Goal: Check status: Check status

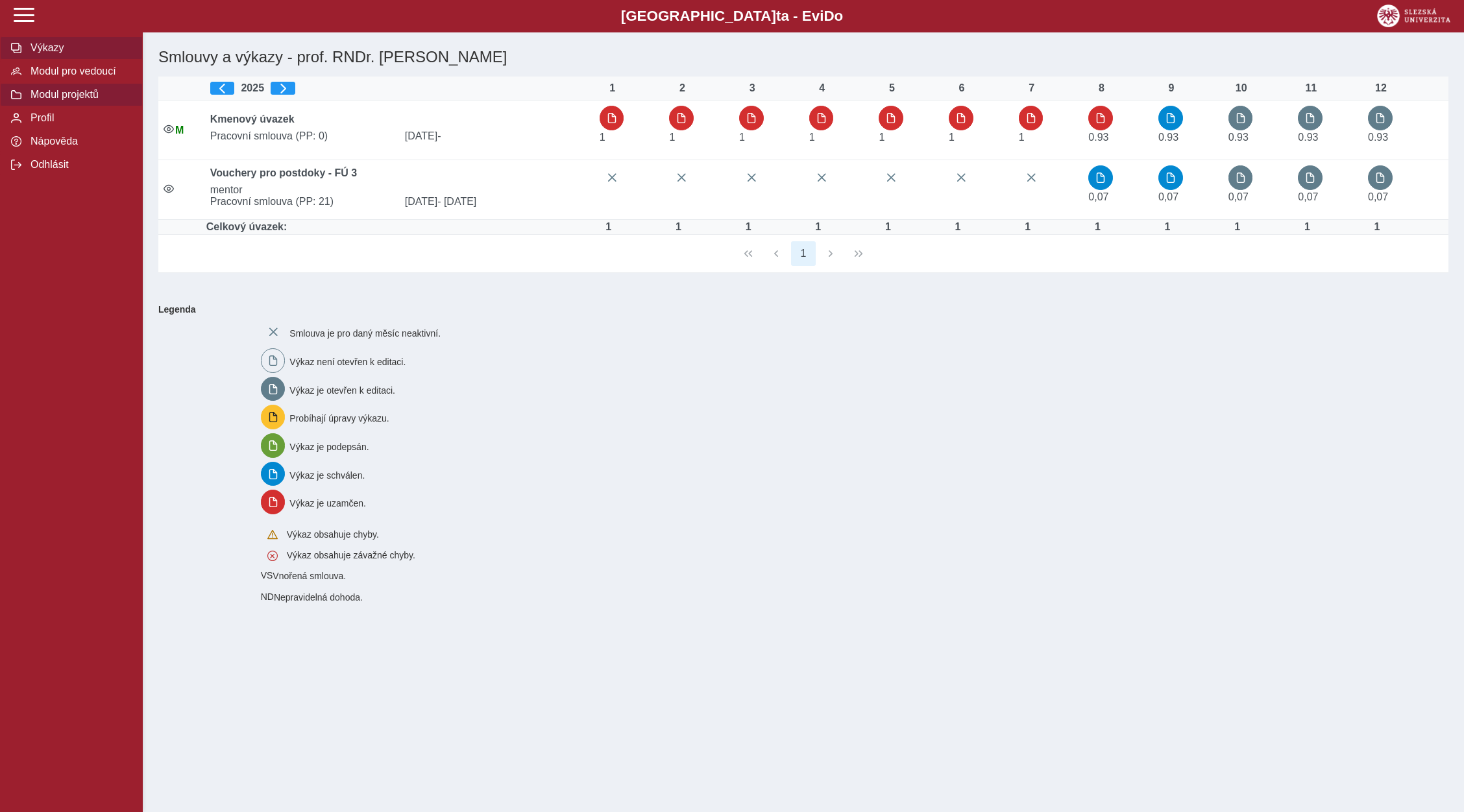
click at [76, 77] on span "Modul pro vedoucí" at bounding box center [80, 71] width 105 height 11
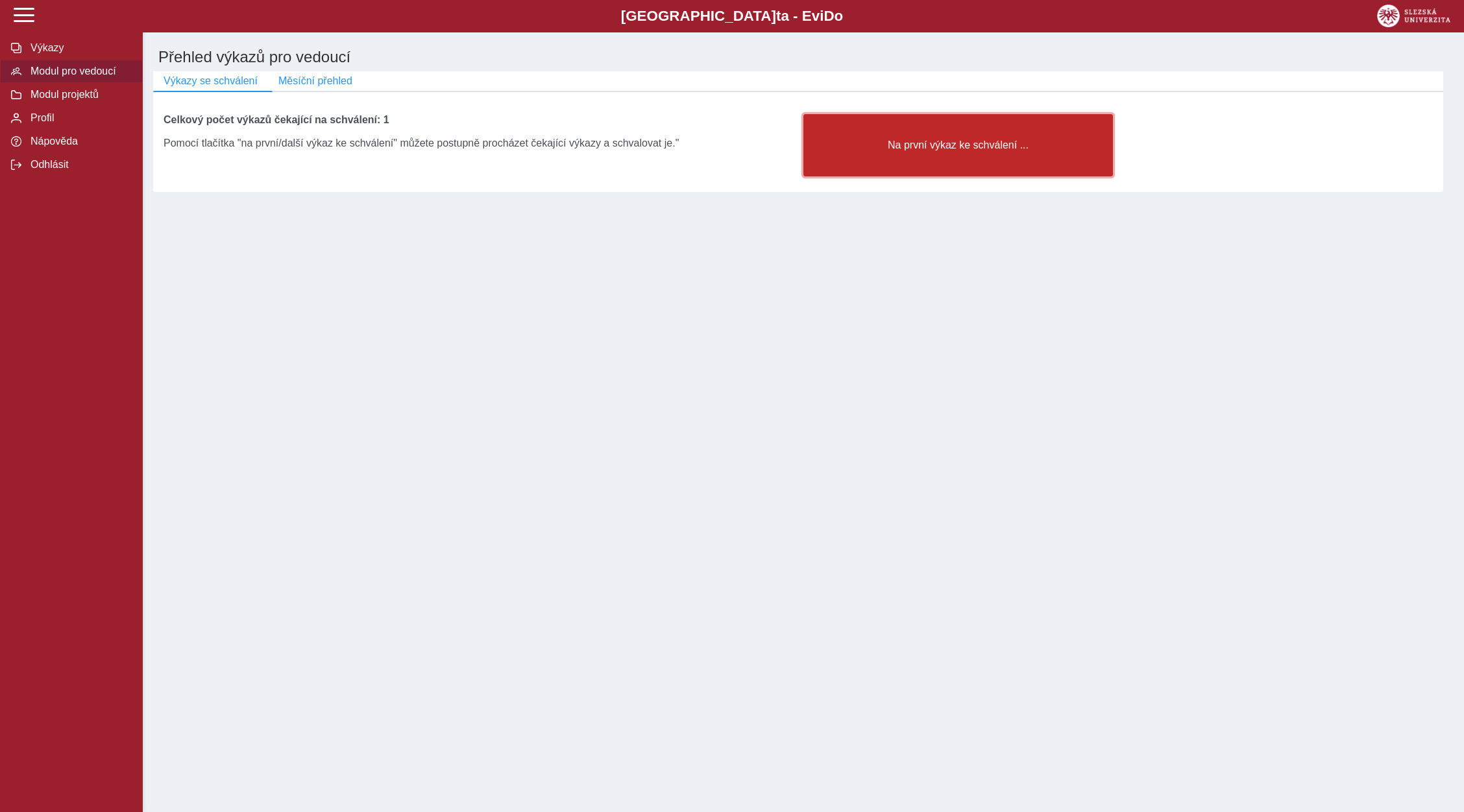
click at [906, 151] on span "Na první výkaz ke schválení ..." at bounding box center [958, 145] width 287 height 11
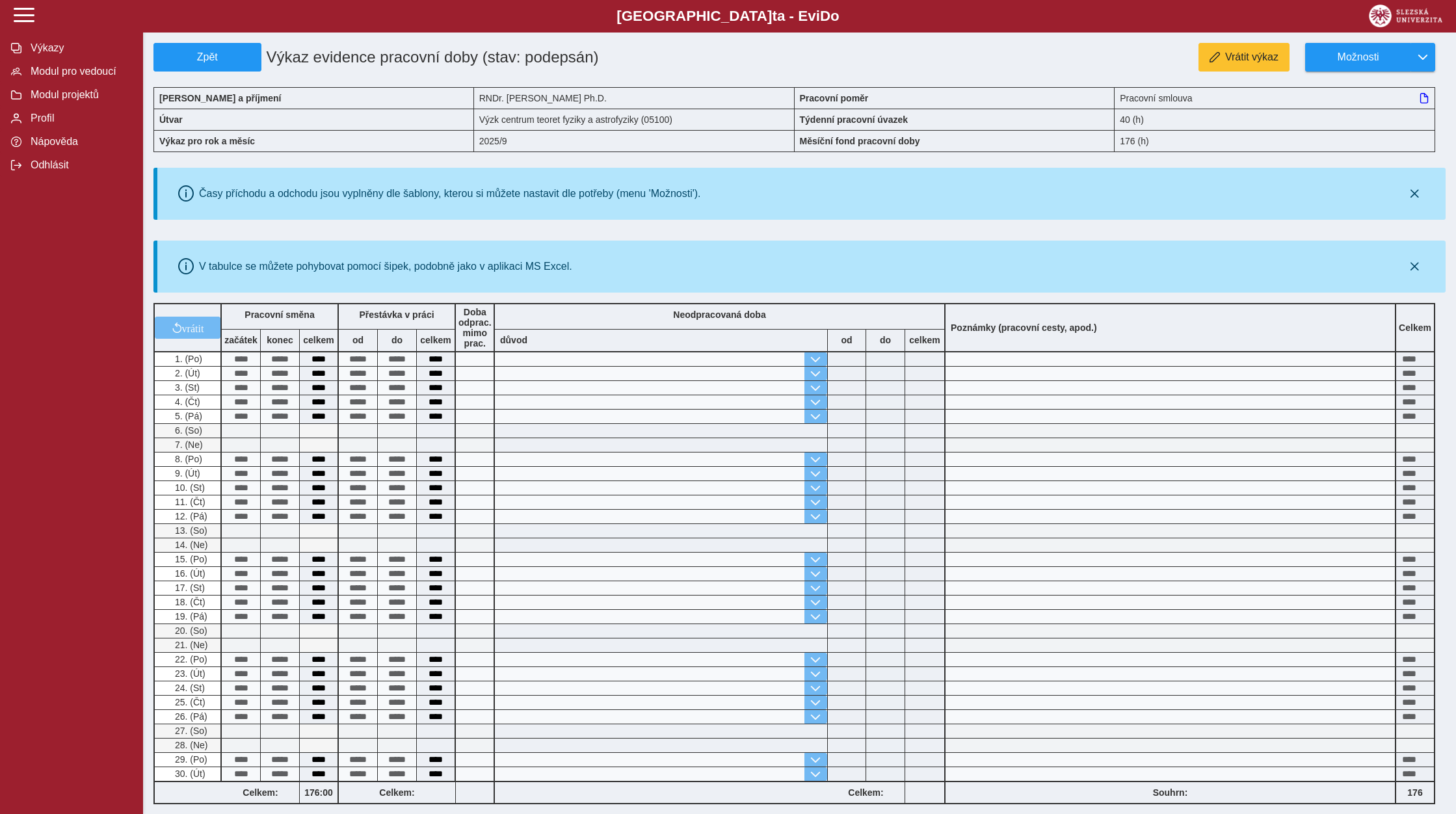
scroll to position [231, 0]
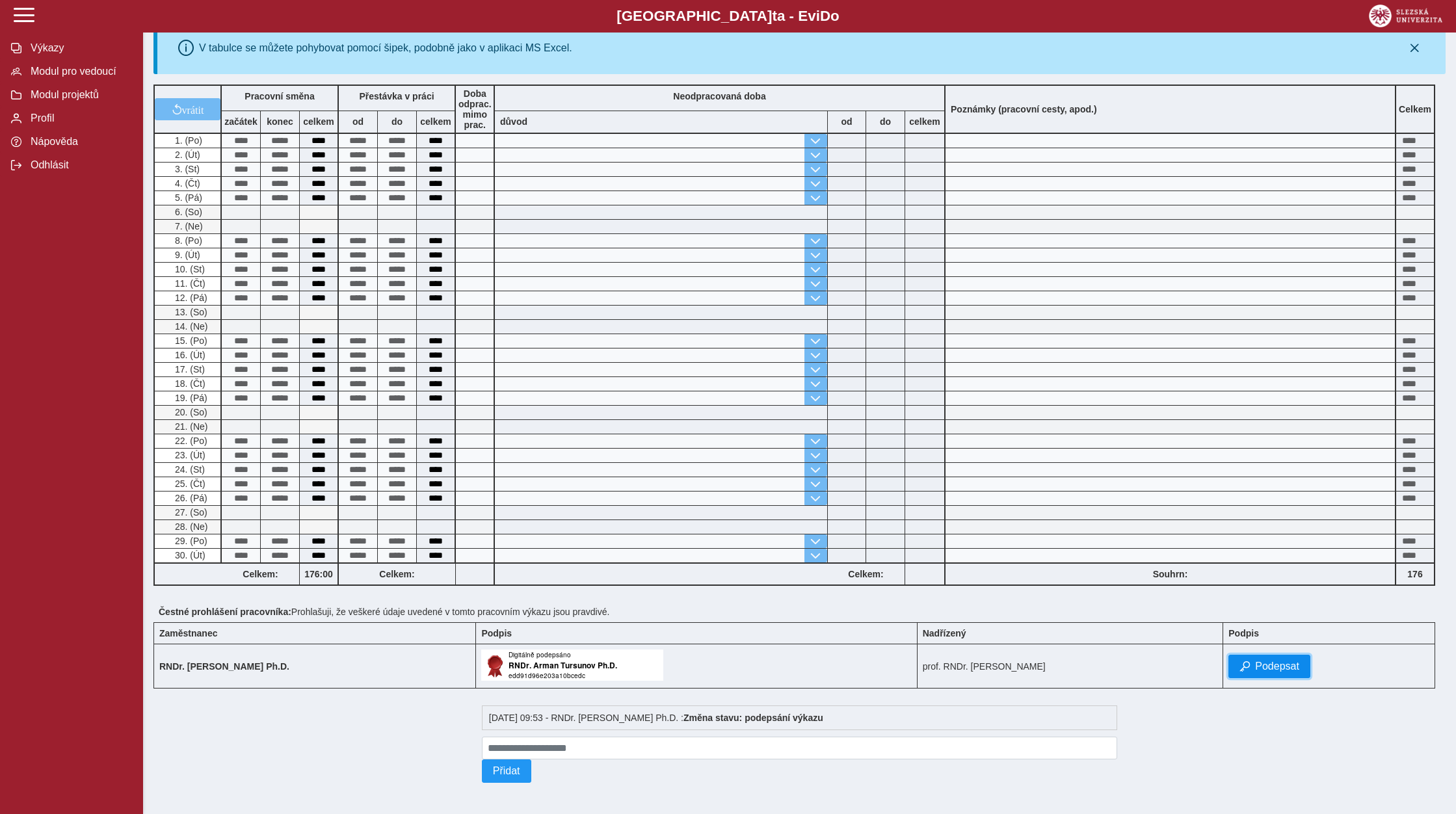
click at [1278, 655] on button "Podepsat" at bounding box center [1269, 666] width 82 height 24
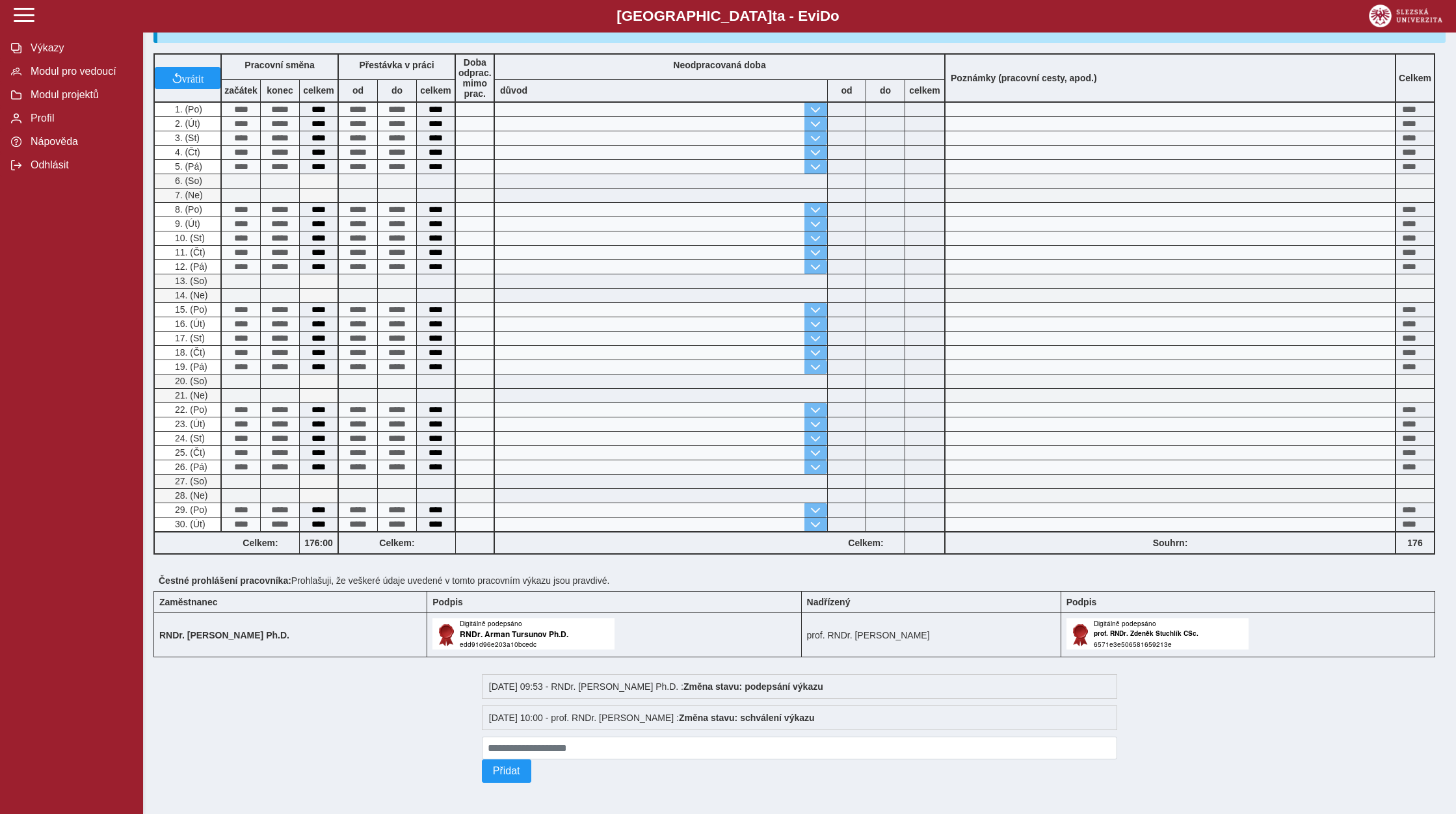
scroll to position [0, 0]
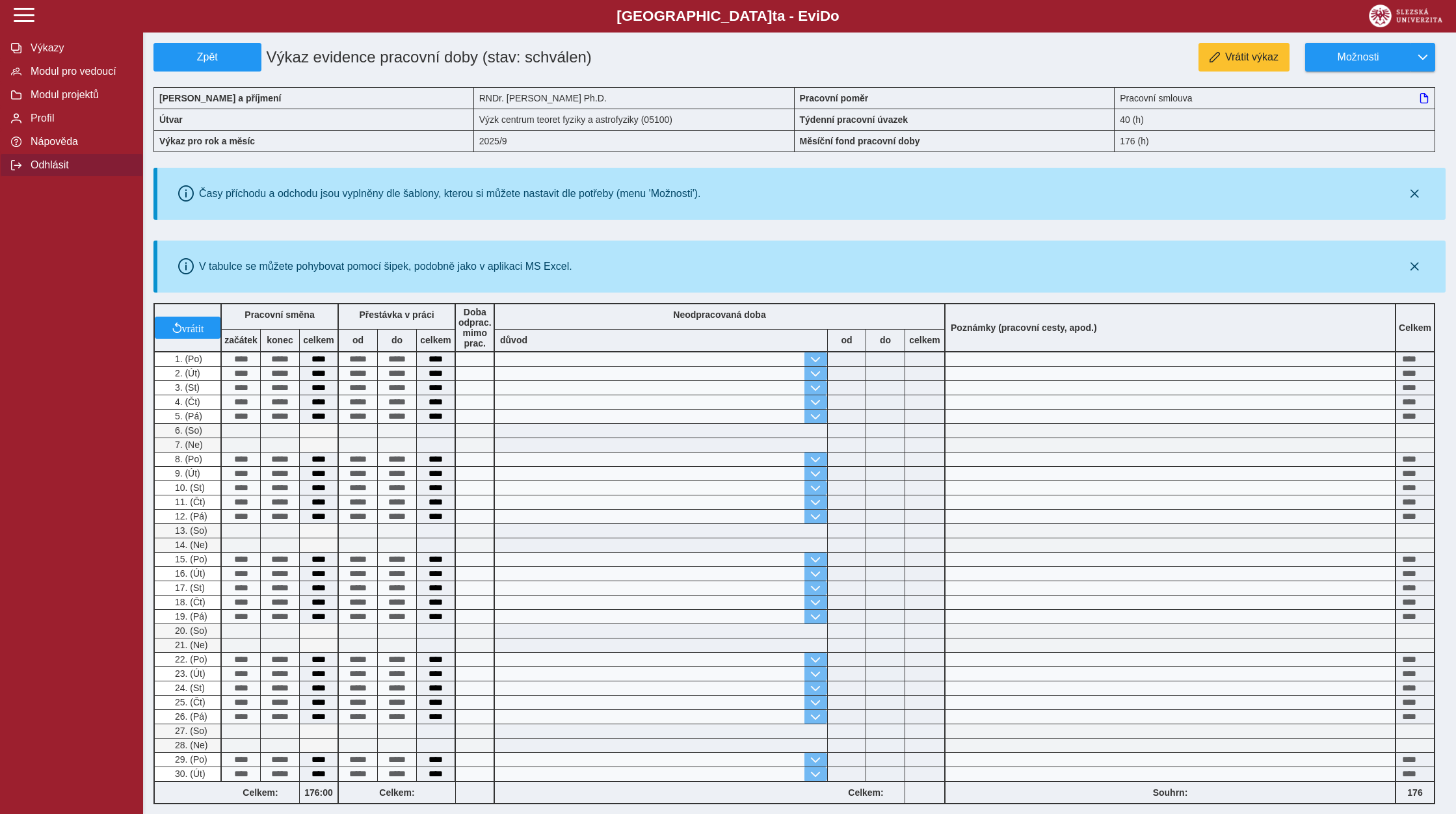
click at [72, 171] on span "Odhlásit" at bounding box center [80, 165] width 106 height 11
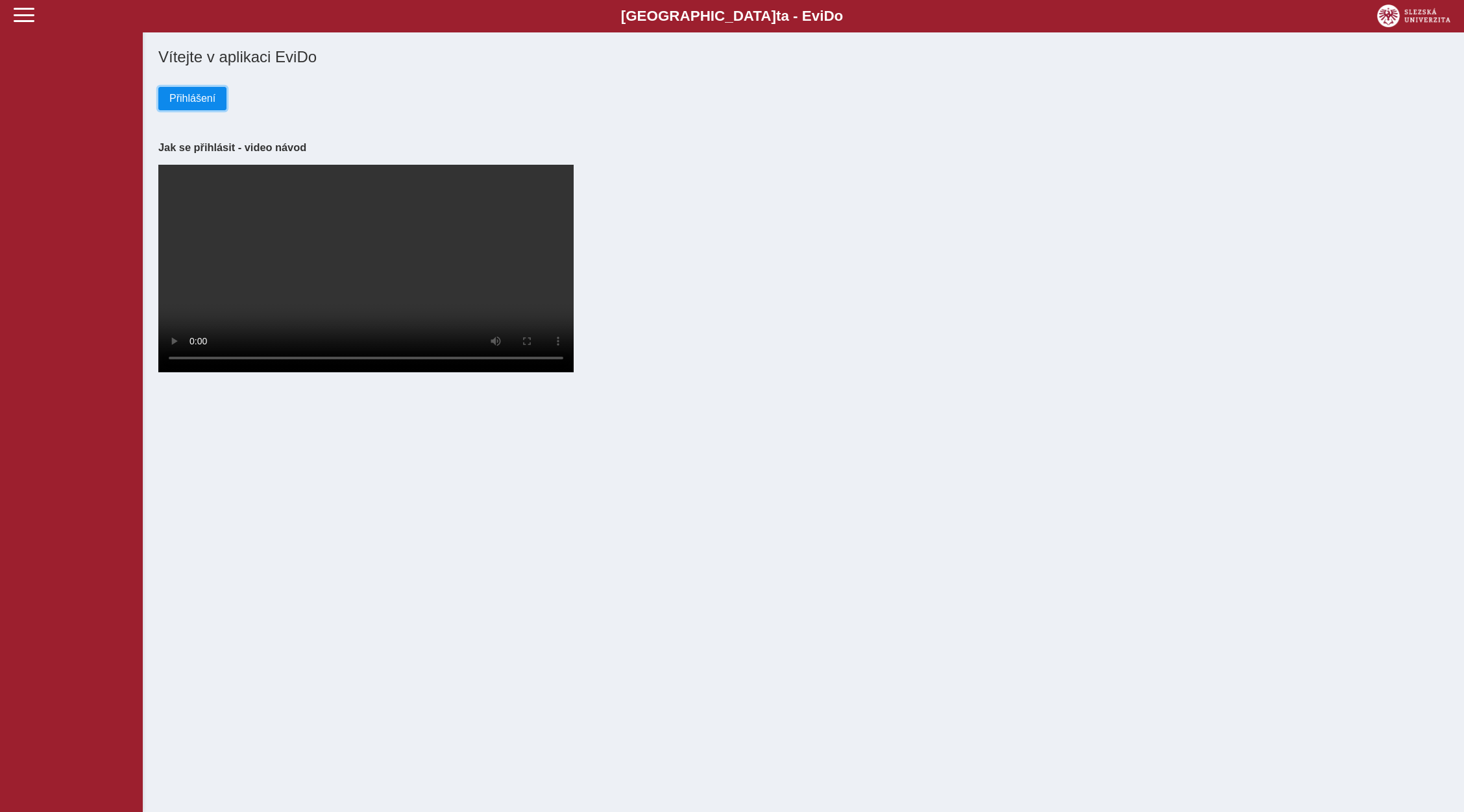
click at [220, 105] on button "Přihlášení" at bounding box center [192, 98] width 68 height 24
